Goal: Task Accomplishment & Management: Use online tool/utility

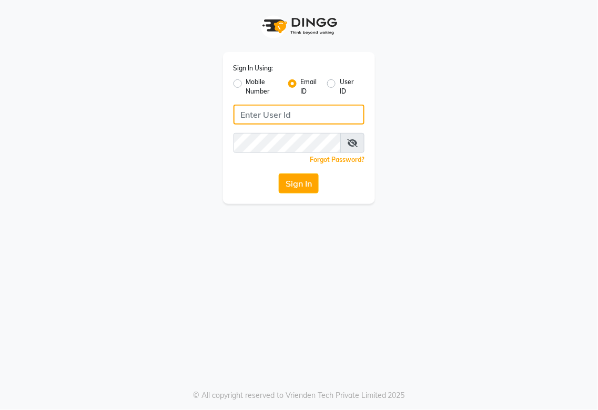
click at [282, 118] on input "Username" at bounding box center [300, 115] width 132 height 20
click at [339, 116] on input "Username" at bounding box center [300, 115] width 132 height 20
click at [287, 112] on input "Username" at bounding box center [300, 115] width 132 height 20
type input "[EMAIL_ADDRESS][DOMAIN_NAME]"
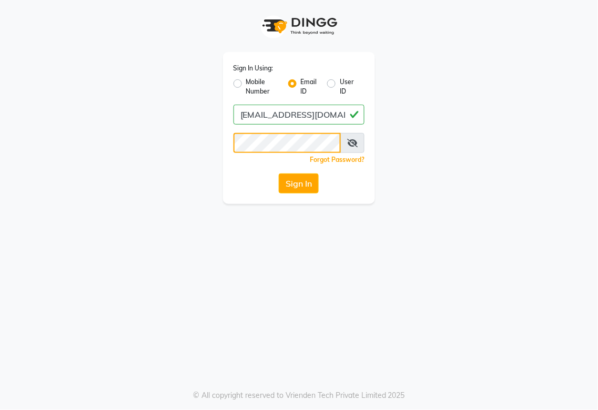
click at [279, 174] on button "Sign In" at bounding box center [299, 184] width 40 height 20
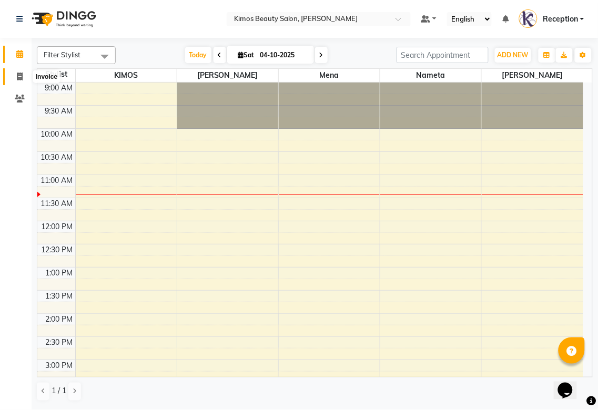
click at [15, 76] on span at bounding box center [20, 77] width 18 height 12
select select "service"
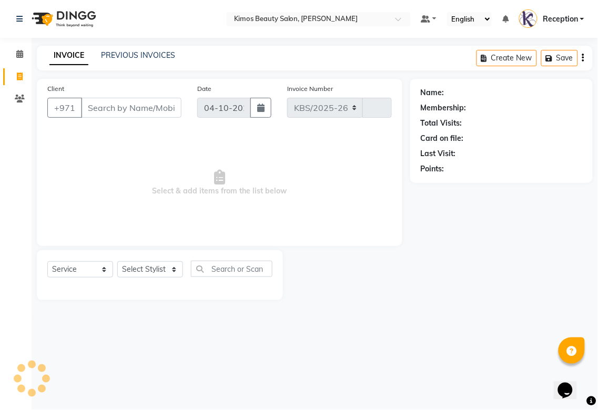
select select "3941"
type input "1054"
select select "58527"
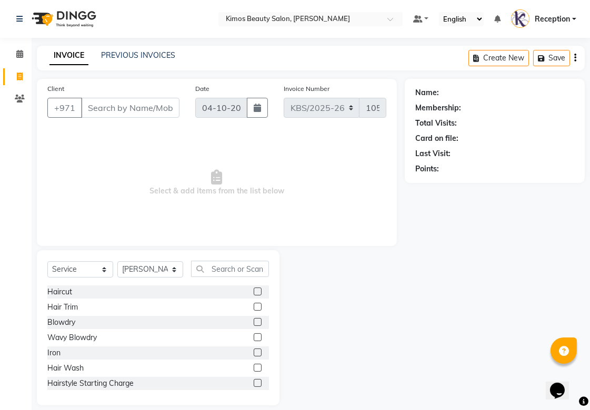
click at [138, 108] on input "Client" at bounding box center [130, 108] width 98 height 20
type input "507816420"
click at [163, 112] on span "Add Client" at bounding box center [153, 108] width 42 height 11
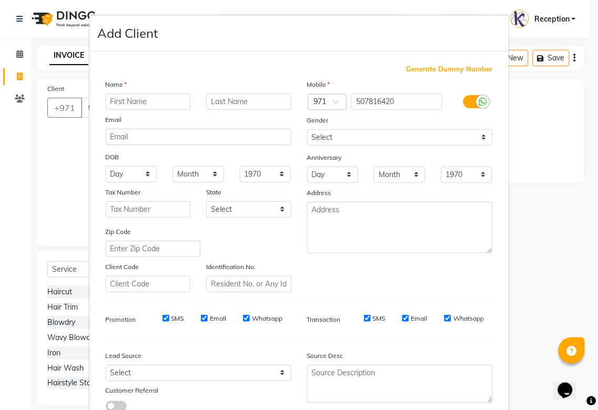
click at [133, 102] on input "text" at bounding box center [148, 102] width 85 height 16
type input "zanaib"
click at [235, 102] on input "text" at bounding box center [248, 102] width 85 height 16
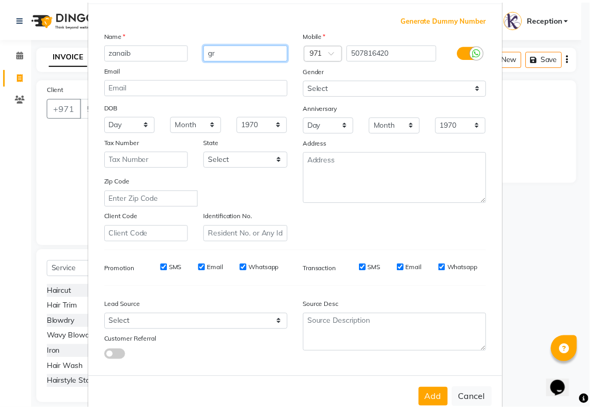
scroll to position [76, 0]
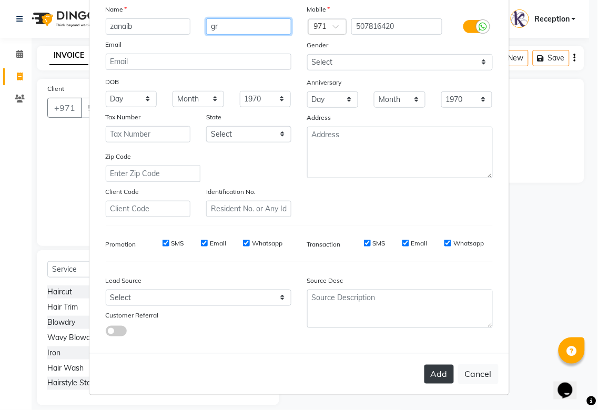
type input "gr"
click at [429, 371] on button "Add" at bounding box center [439, 374] width 29 height 19
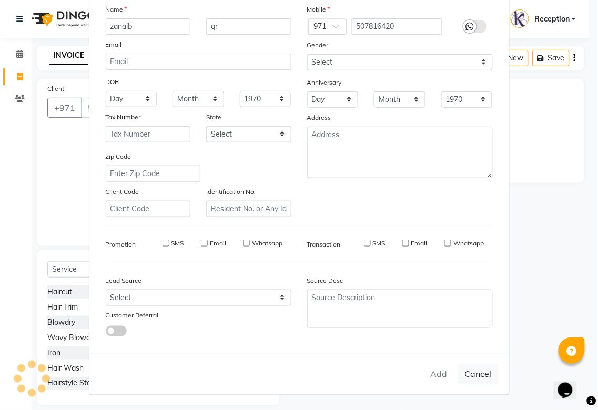
type input "50*****20"
select select
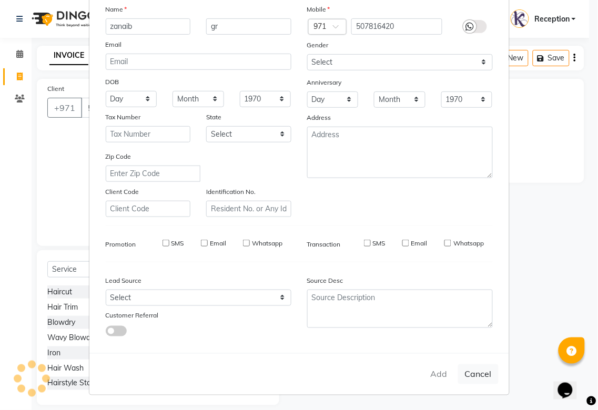
select select
checkbox input "false"
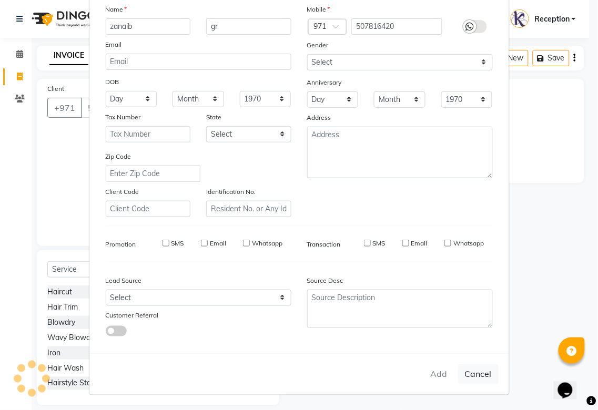
checkbox input "false"
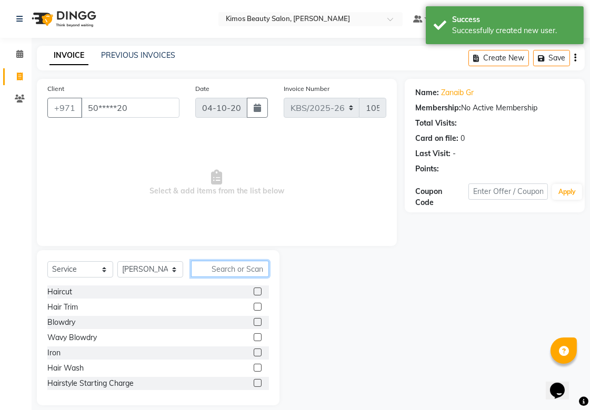
click at [213, 271] on input "text" at bounding box center [230, 269] width 78 height 16
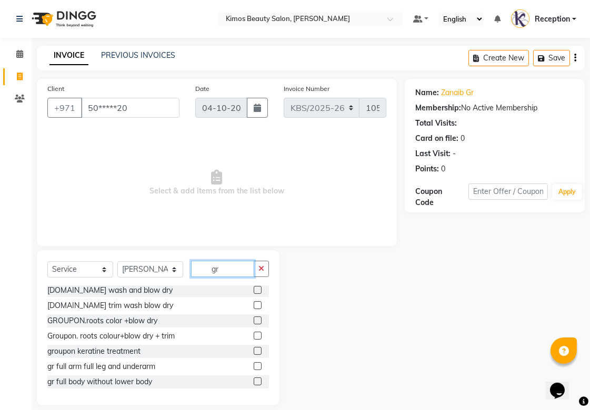
scroll to position [0, 0]
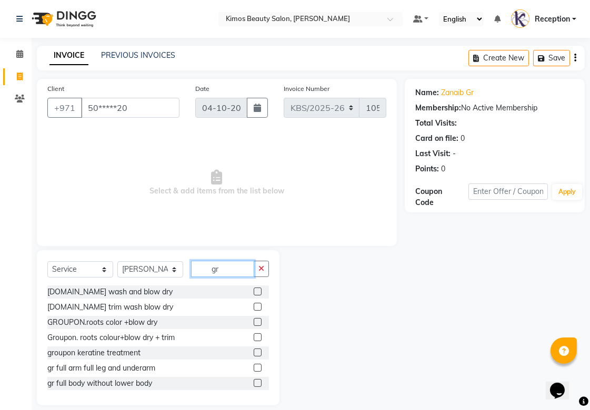
type input "gr"
click at [254, 370] on label at bounding box center [258, 368] width 8 height 8
click at [254, 370] on input "checkbox" at bounding box center [257, 368] width 7 height 7
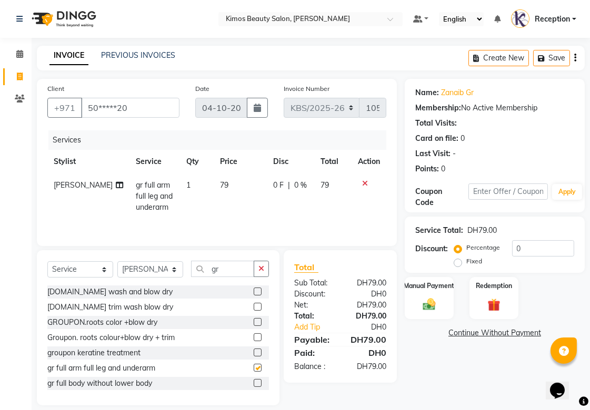
checkbox input "false"
click at [334, 187] on td "79" at bounding box center [332, 197] width 37 height 46
select select "58527"
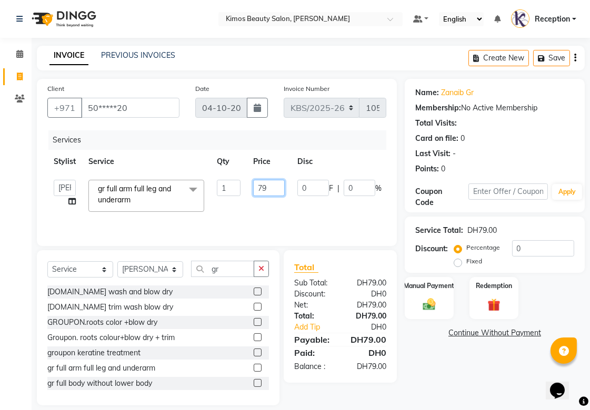
drag, startPoint x: 274, startPoint y: 185, endPoint x: 218, endPoint y: 185, distance: 55.2
click at [223, 192] on tr "[PERSON_NAME] Nameta Reception [PERSON_NAME] gr full arm full leg and underarm …" at bounding box center [250, 196] width 406 height 45
type input "59.25"
click at [460, 359] on div "Name: [PERSON_NAME] Gr Membership: No Active Membership Total Visits: Card on f…" at bounding box center [499, 242] width 188 height 327
